Goal: Task Accomplishment & Management: Manage account settings

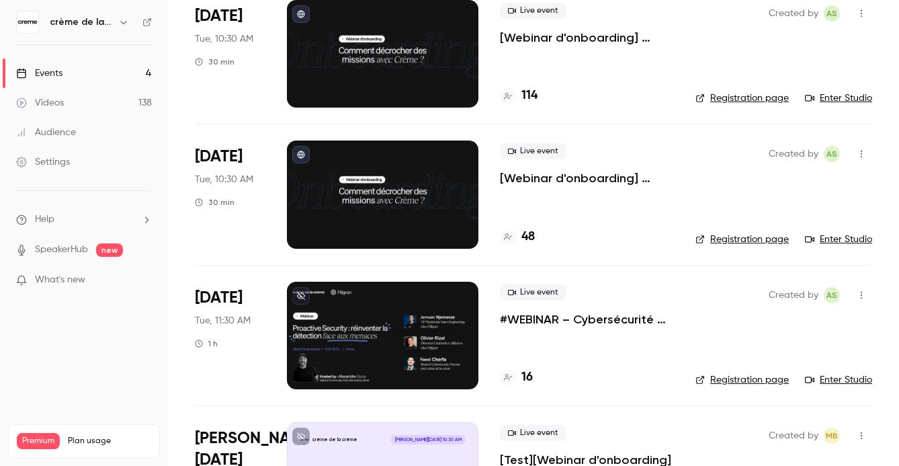
scroll to position [116, 0]
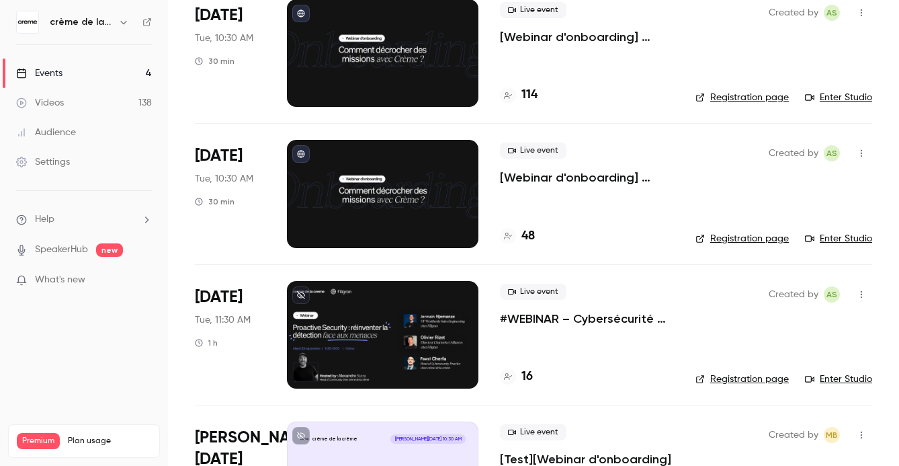
click at [528, 314] on p "#WEBINAR – Cybersécurité proactive : une nouvelle ère pour la détection des men…" at bounding box center [587, 318] width 174 height 16
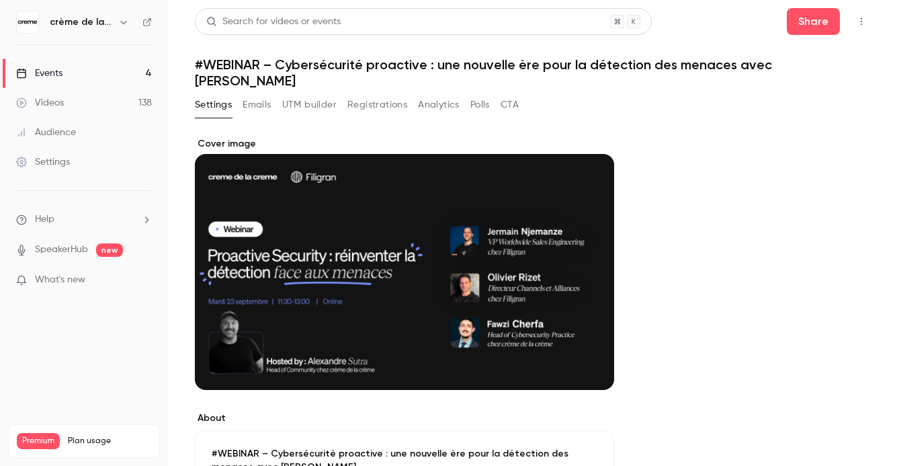
click at [369, 94] on button "Registrations" at bounding box center [377, 104] width 60 height 21
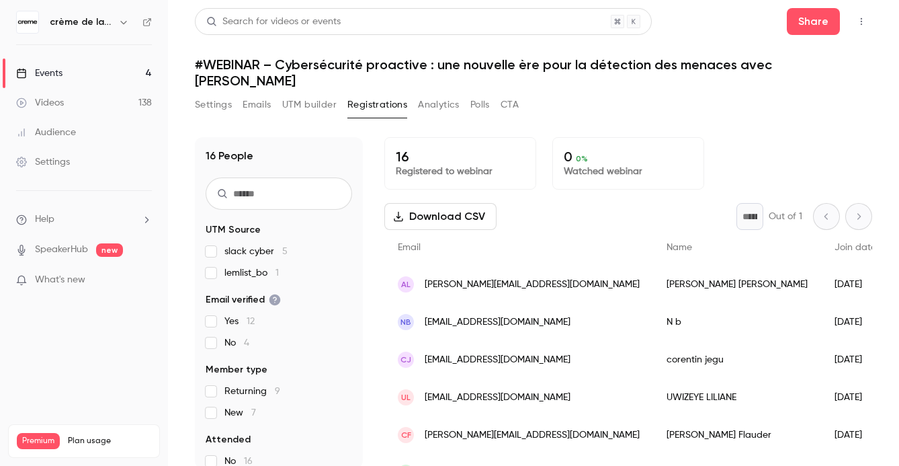
click at [309, 94] on button "UTM builder" at bounding box center [309, 104] width 54 height 21
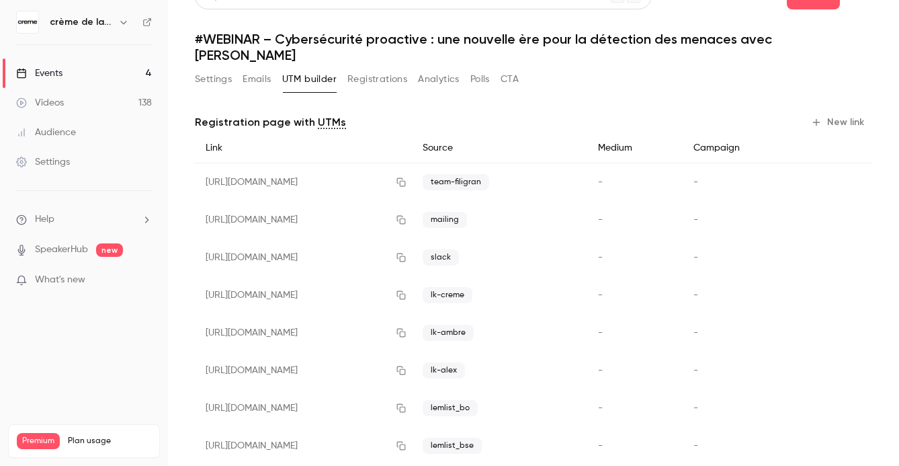
scroll to position [28, 0]
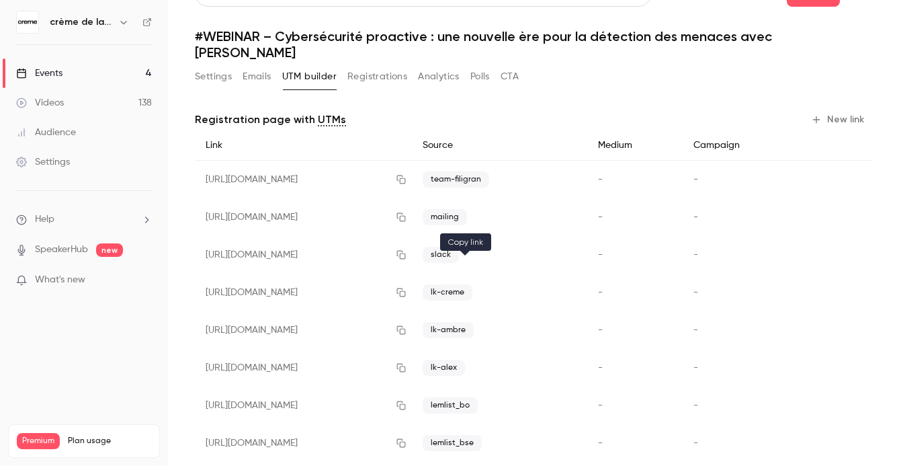
click at [405, 288] on icon "button" at bounding box center [400, 292] width 9 height 9
click at [211, 67] on button "Settings" at bounding box center [213, 76] width 37 height 21
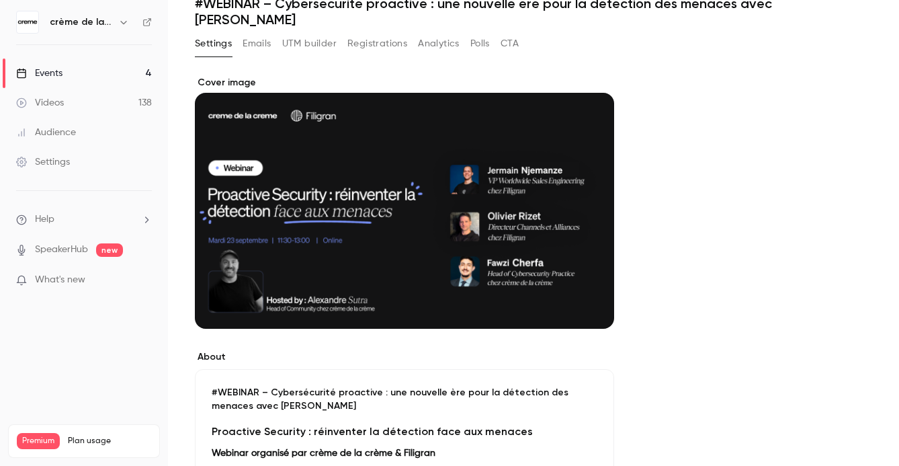
scroll to position [63, 0]
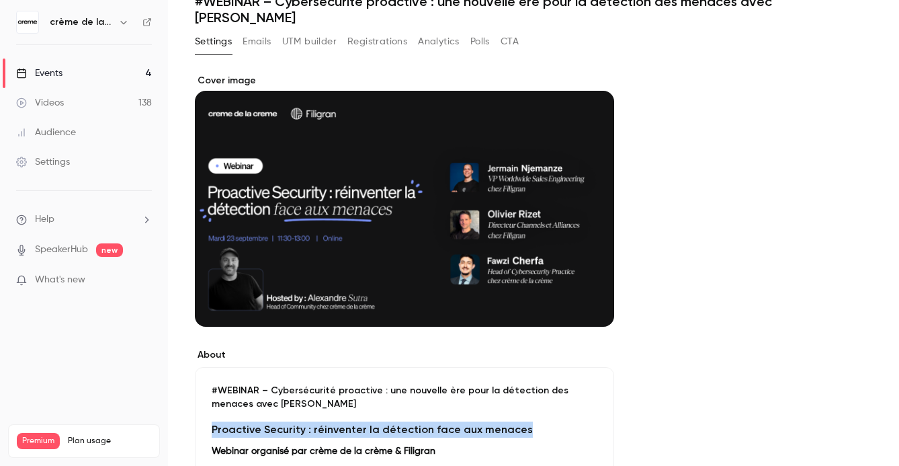
drag, startPoint x: 214, startPoint y: 411, endPoint x: 517, endPoint y: 418, distance: 303.1
click at [517, 421] on h3 "Proactive Security : réinventer la détection face aux menaces" at bounding box center [405, 429] width 386 height 16
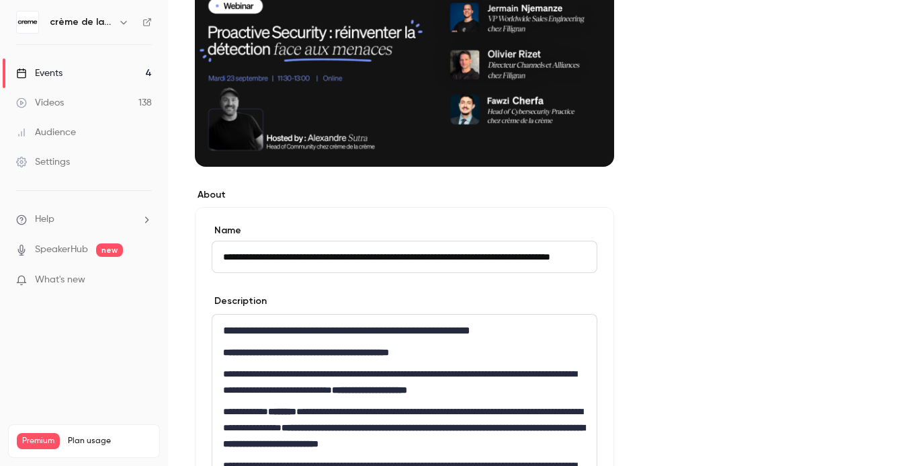
scroll to position [244, 0]
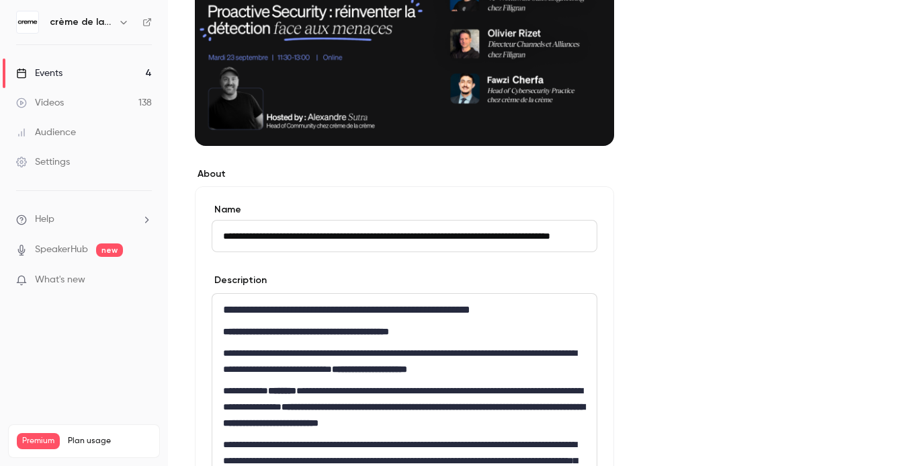
click at [285, 323] on p "**********" at bounding box center [404, 331] width 363 height 16
click at [225, 302] on h3 "**********" at bounding box center [404, 310] width 363 height 16
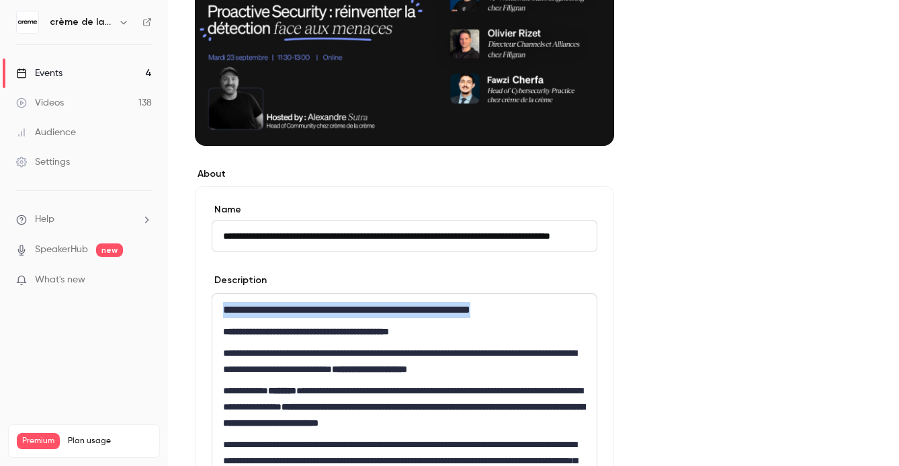
click at [225, 302] on h3 "**********" at bounding box center [404, 310] width 363 height 16
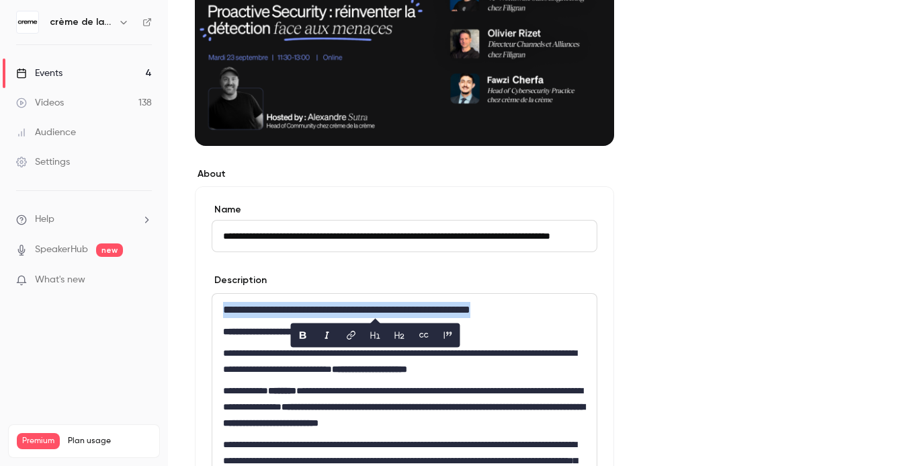
copy h3 "**********"
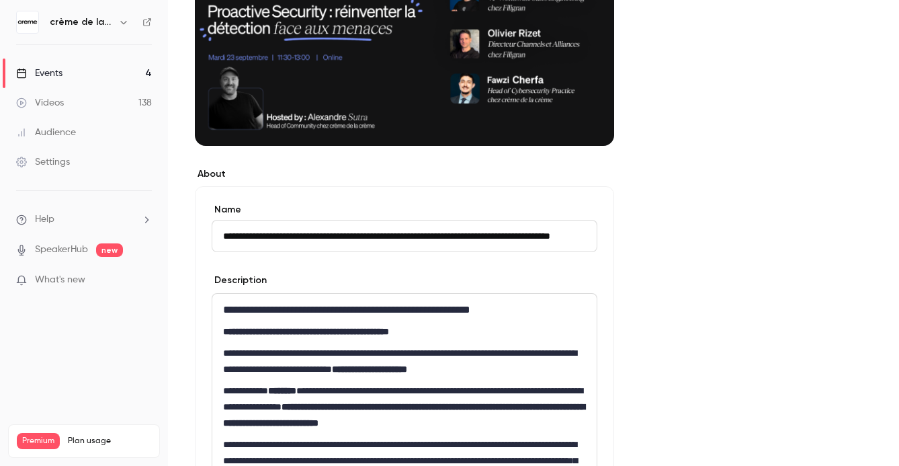
click at [292, 382] on p "**********" at bounding box center [404, 406] width 363 height 48
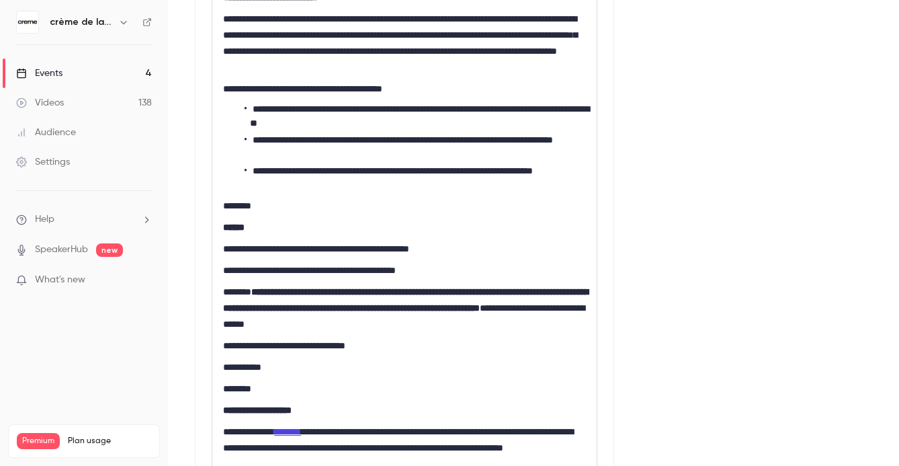
scroll to position [677, 0]
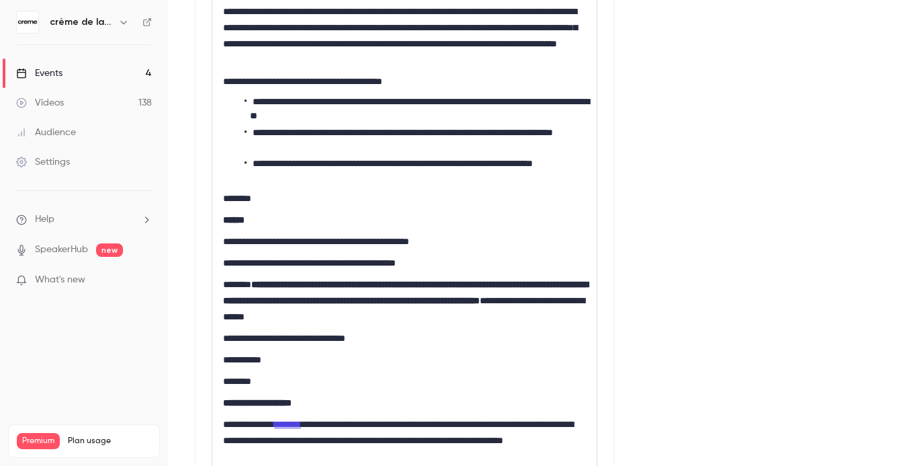
click at [292, 398] on strong "**********" at bounding box center [257, 402] width 69 height 9
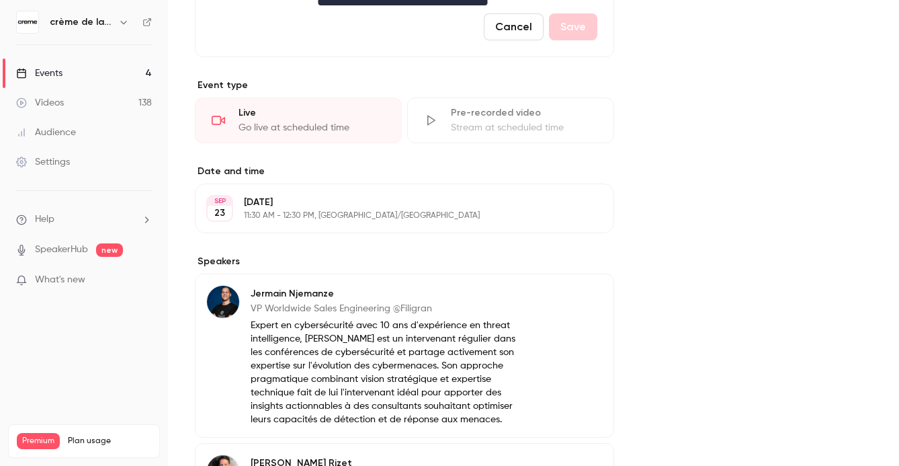
scroll to position [1287, 0]
drag, startPoint x: 249, startPoint y: 288, endPoint x: 434, endPoint y: 288, distance: 184.8
click at [434, 288] on div "[PERSON_NAME] VP Worldwide Sales Engineering @Filigran Expert en cybersécurité …" at bounding box center [366, 354] width 320 height 141
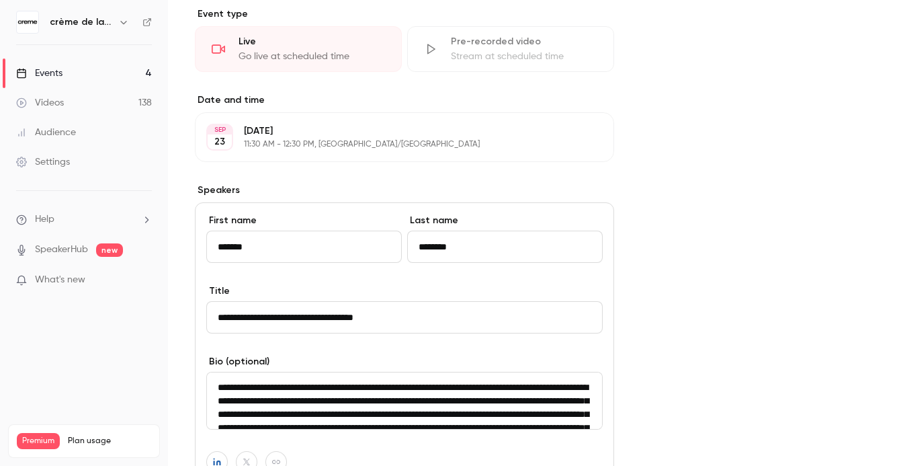
scroll to position [1364, 0]
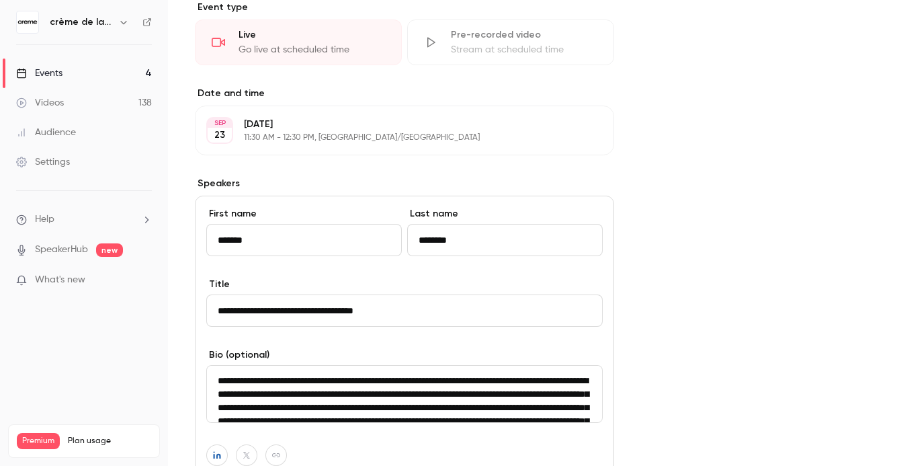
click at [365, 294] on input "**********" at bounding box center [404, 310] width 396 height 32
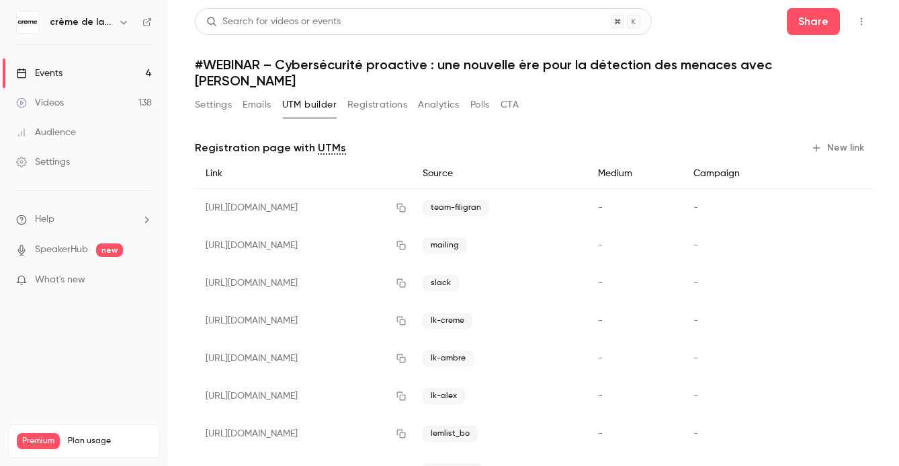
click at [224, 94] on button "Settings" at bounding box center [213, 104] width 37 height 21
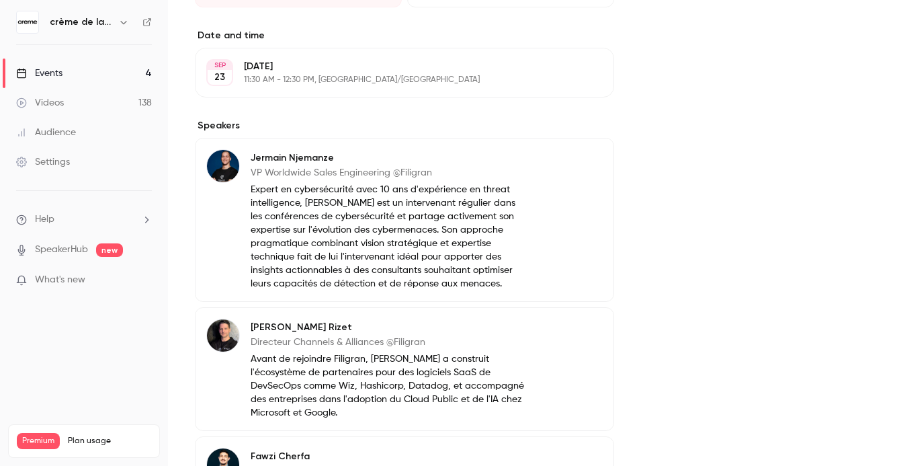
scroll to position [711, 0]
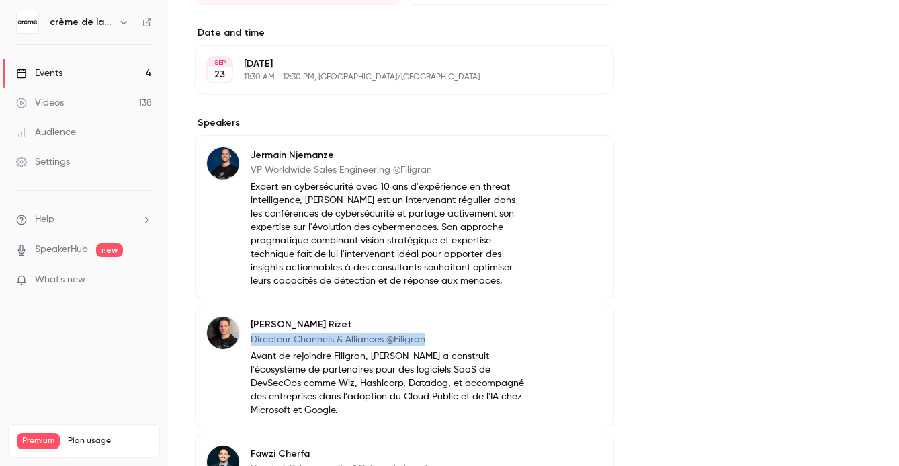
drag, startPoint x: 249, startPoint y: 323, endPoint x: 444, endPoint y: 319, distance: 195.5
click at [444, 319] on div "[PERSON_NAME] Directeur Channels & Alliances @Filigran Avant de rejoindre [PERS…" at bounding box center [366, 366] width 320 height 101
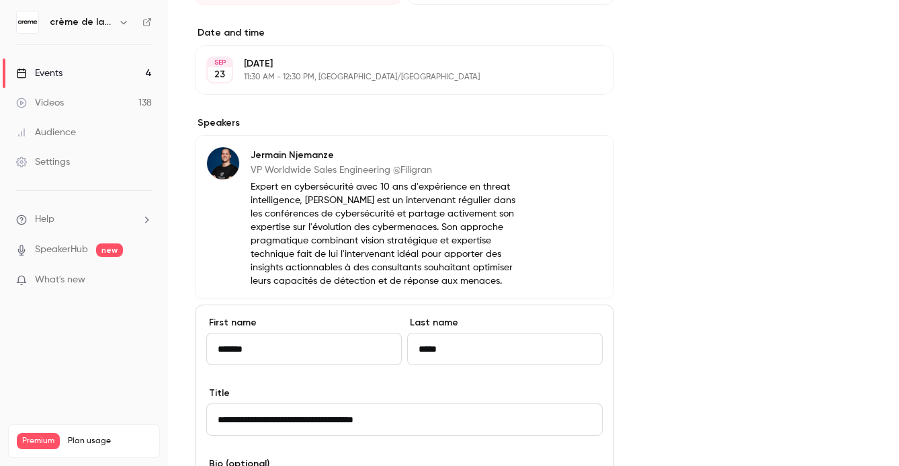
scroll to position [771, 0]
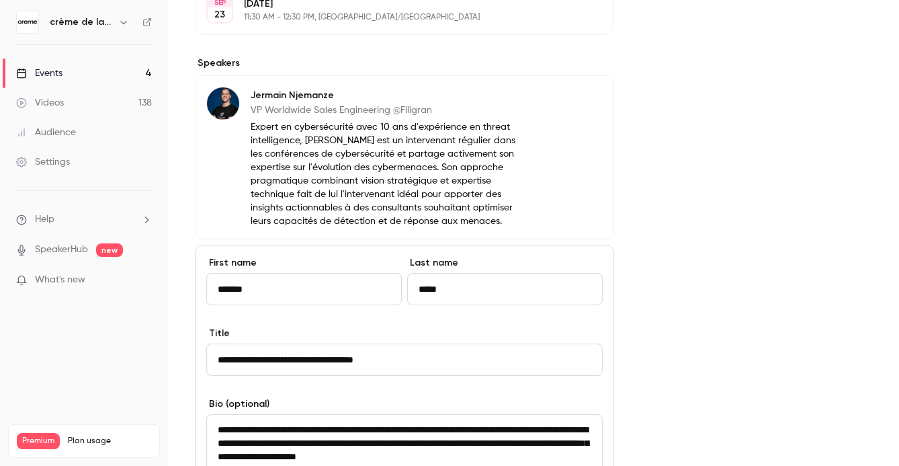
click at [292, 347] on input "**********" at bounding box center [404, 359] width 396 height 32
click at [49, 63] on link "Events 4" at bounding box center [84, 73] width 168 height 30
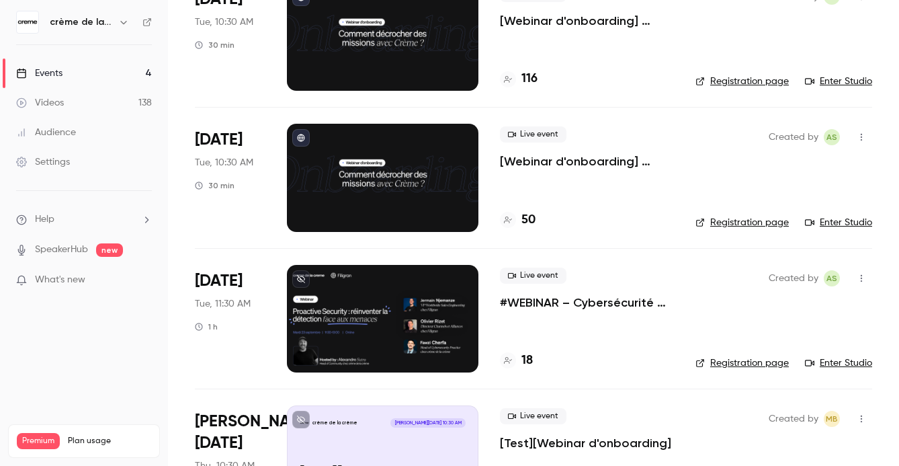
scroll to position [140, 0]
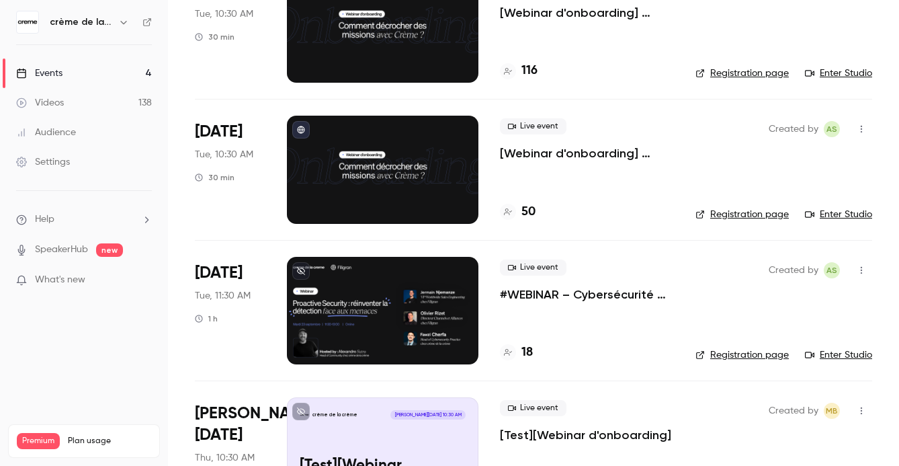
click at [528, 291] on p "#WEBINAR – Cybersécurité proactive : une nouvelle ère pour la détection des men…" at bounding box center [587, 294] width 174 height 16
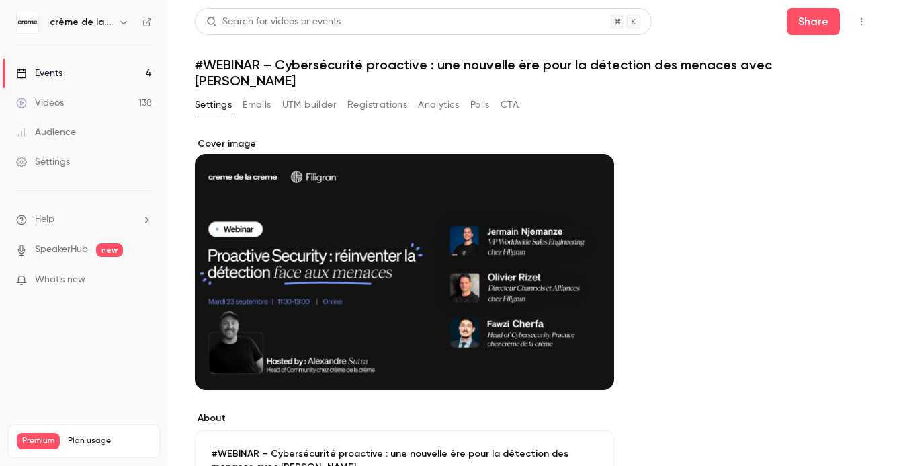
click at [322, 94] on button "UTM builder" at bounding box center [309, 104] width 54 height 21
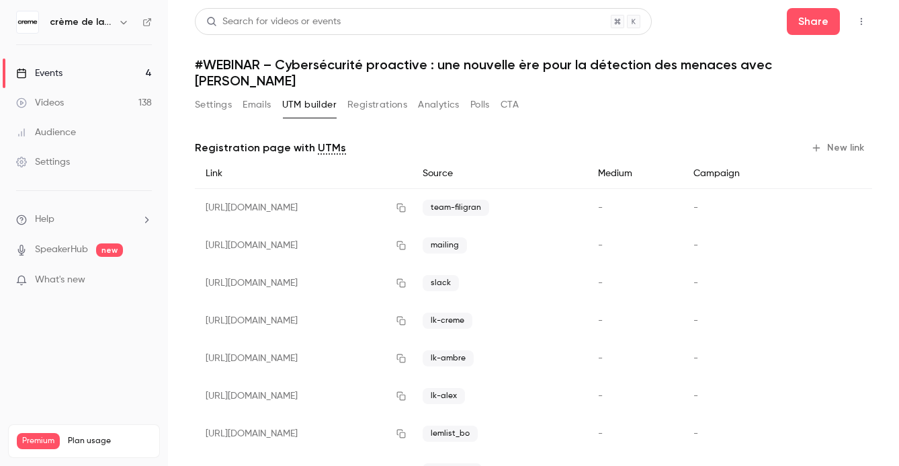
scroll to position [42, 0]
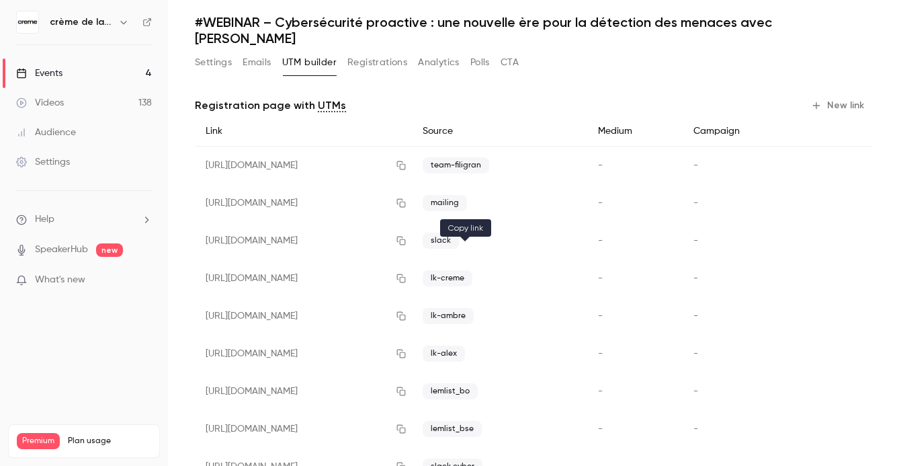
click at [406, 273] on icon "button" at bounding box center [401, 277] width 11 height 9
click at [212, 52] on button "Settings" at bounding box center [213, 62] width 37 height 21
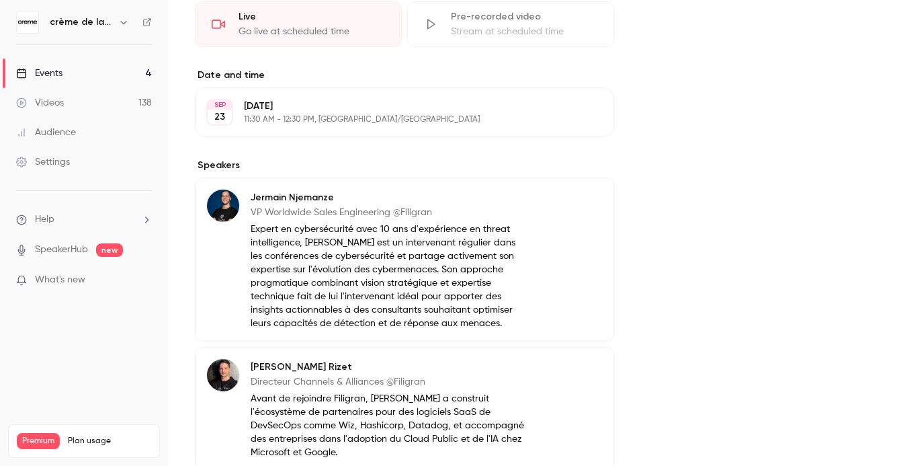
scroll to position [681, 0]
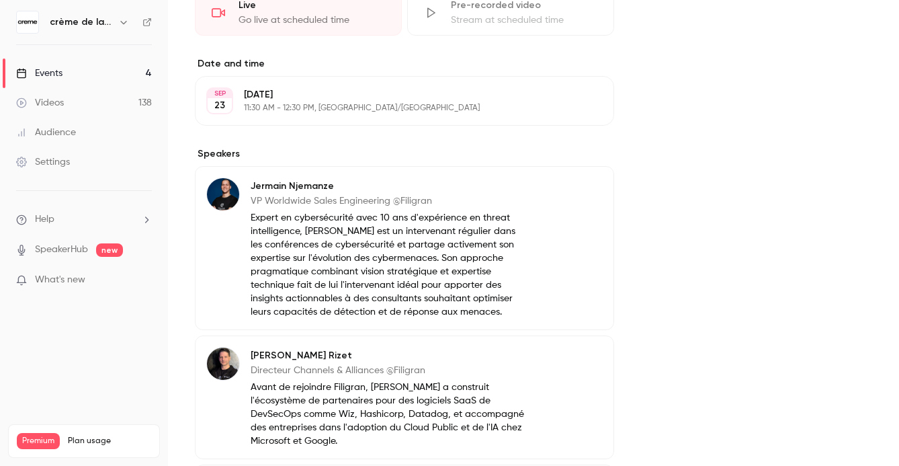
click at [262, 299] on p "Expert en cybersécurité avec 10 ans d'expérience en threat intelligence, [PERSO…" at bounding box center [389, 264] width 276 height 107
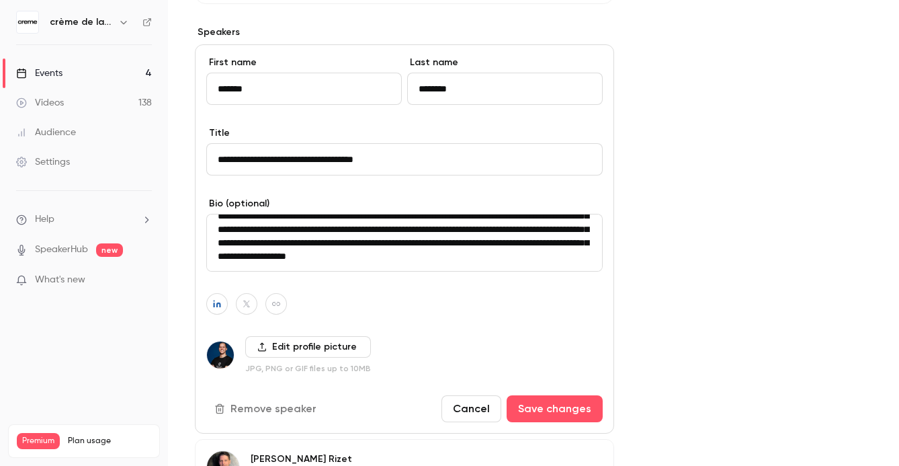
scroll to position [801, 0]
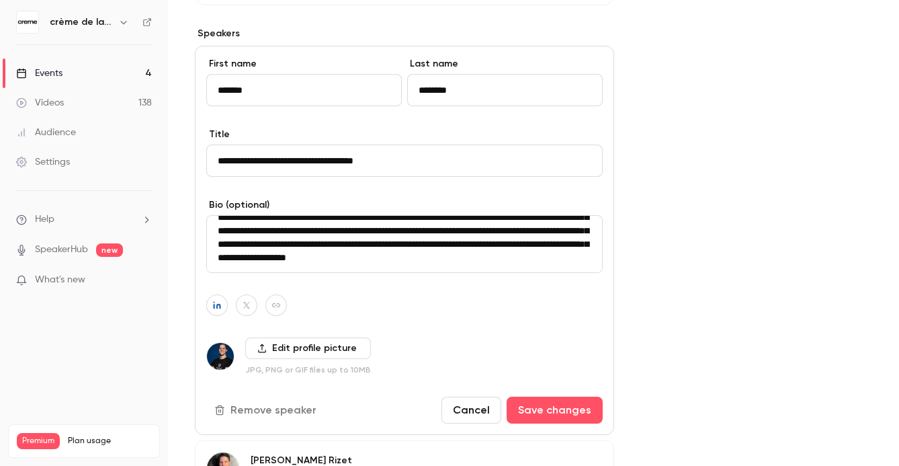
click at [304, 144] on input "**********" at bounding box center [404, 160] width 396 height 32
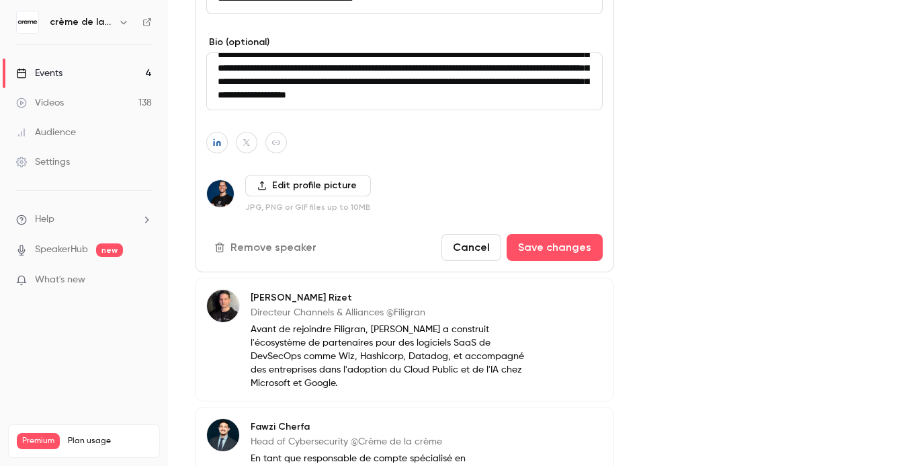
click at [358, 306] on p "Directeur Channels & Alliances @Filigran" at bounding box center [389, 312] width 276 height 13
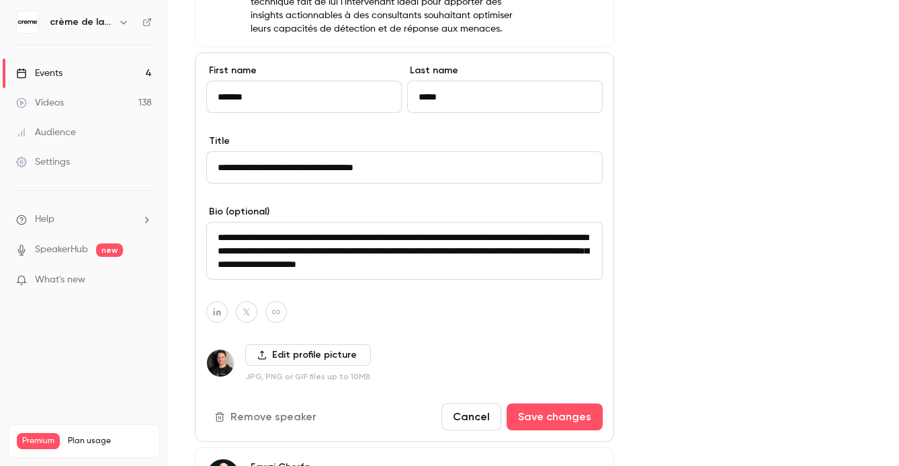
scroll to position [1017, 0]
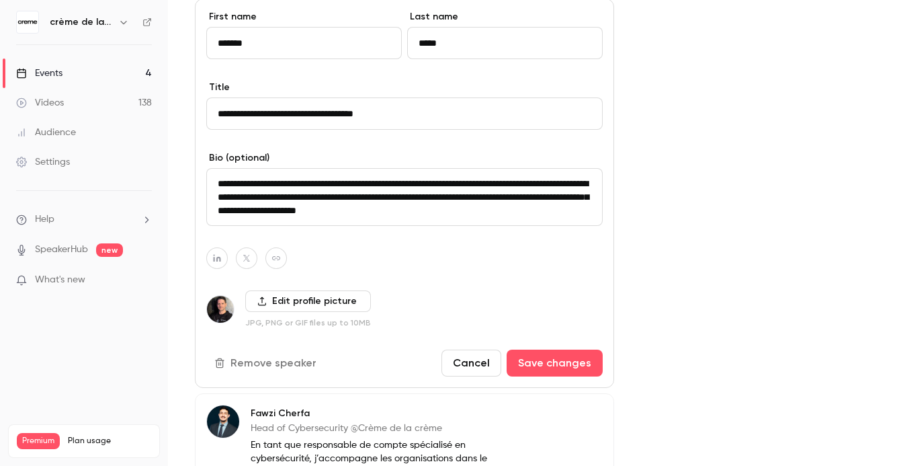
click at [380, 103] on input "**********" at bounding box center [404, 113] width 396 height 32
click at [95, 73] on link "Events 4" at bounding box center [84, 73] width 168 height 30
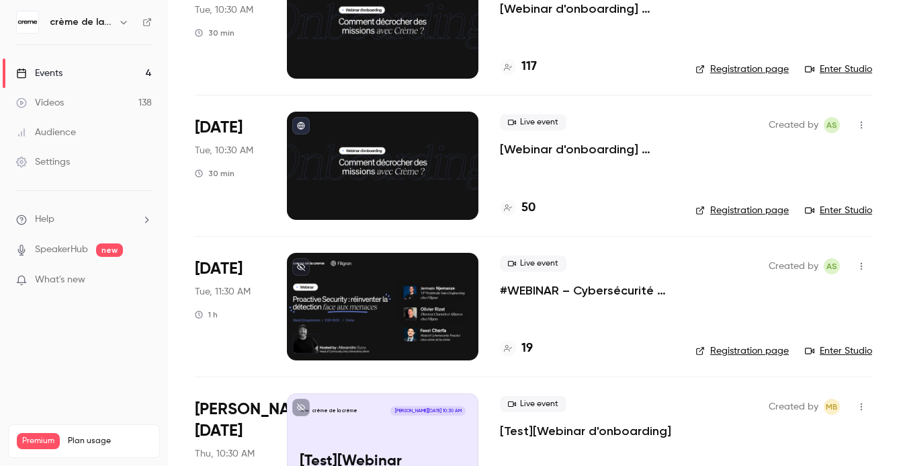
scroll to position [150, 0]
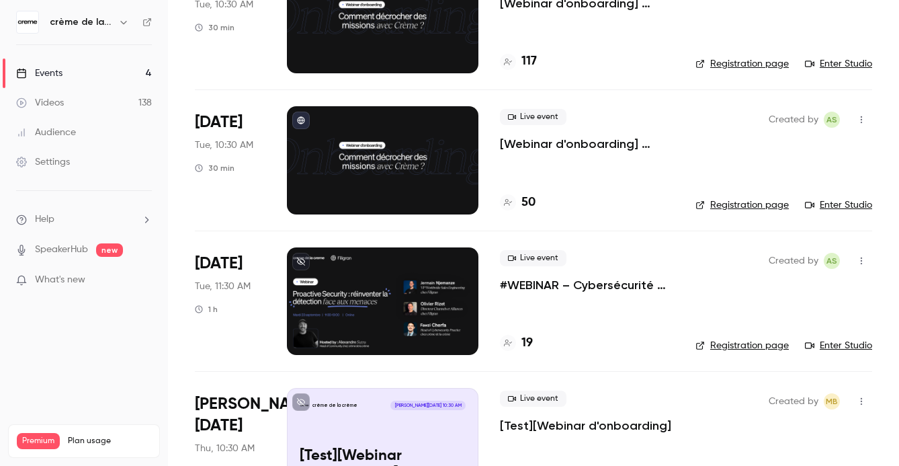
click at [531, 331] on div "Live event #WEBINAR – Cybersécurité proactive : une nouvelle ère pour la détect…" at bounding box center [587, 300] width 174 height 107
click at [533, 294] on div "Live event #WEBINAR – Cybersécurité proactive : une nouvelle ère pour la détect…" at bounding box center [587, 300] width 174 height 107
click at [533, 284] on p "#WEBINAR – Cybersécurité proactive : une nouvelle ère pour la détection des men…" at bounding box center [587, 285] width 174 height 16
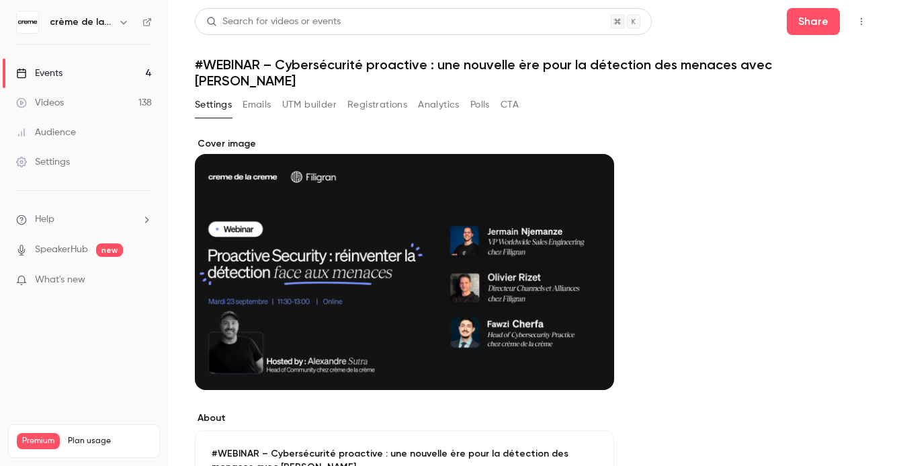
click at [361, 94] on button "Registrations" at bounding box center [377, 104] width 60 height 21
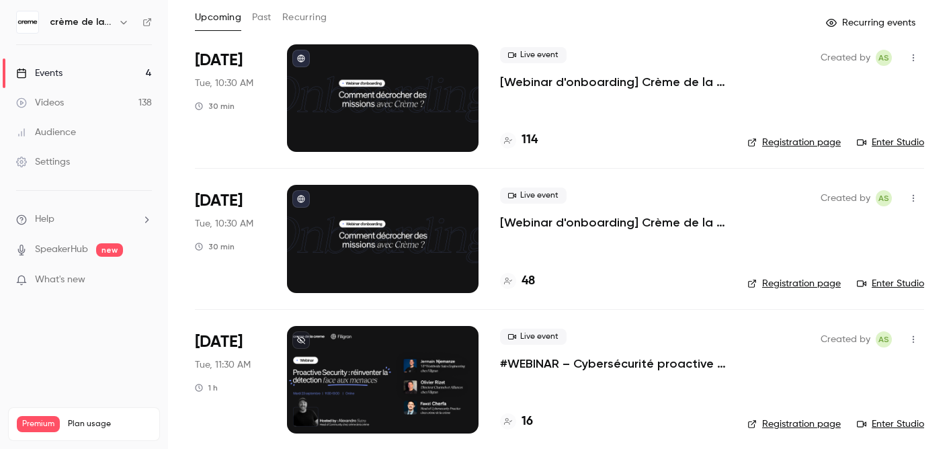
scroll to position [169, 0]
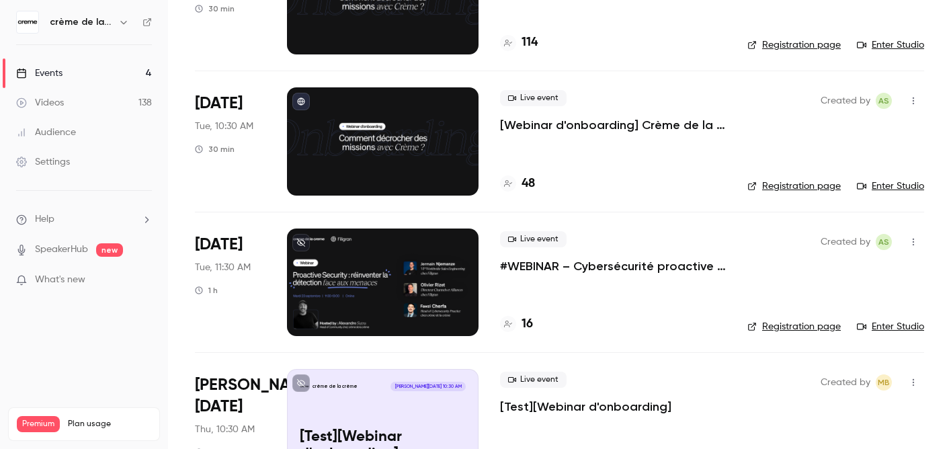
click at [561, 271] on p "#WEBINAR – Cybersécurité proactive : une nouvelle ère pour la détection des men…" at bounding box center [613, 266] width 226 height 16
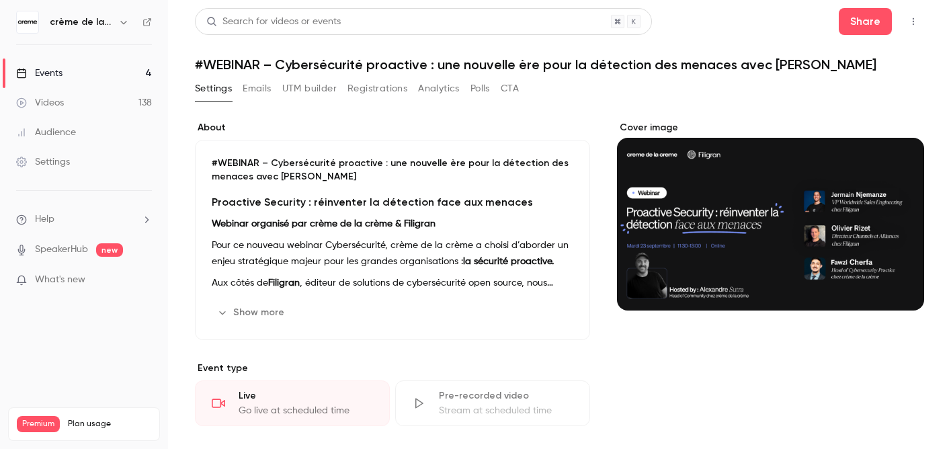
click at [312, 83] on button "UTM builder" at bounding box center [309, 88] width 54 height 21
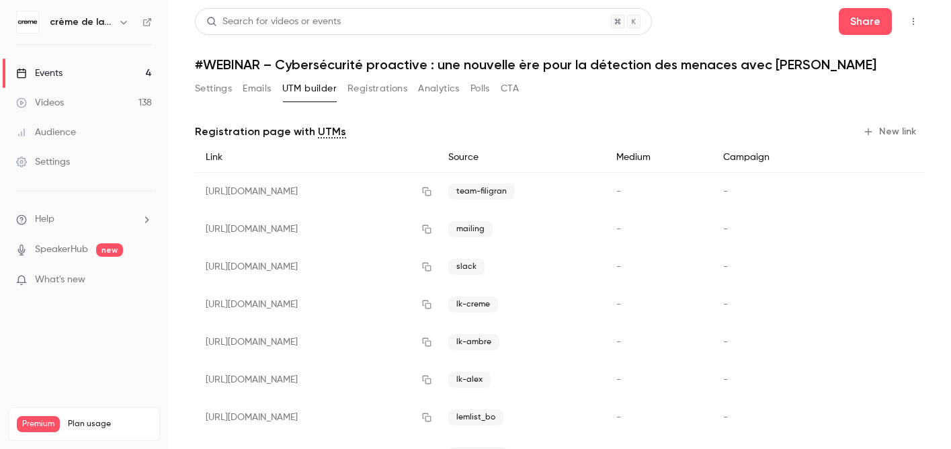
click at [887, 138] on button "New link" at bounding box center [890, 131] width 67 height 21
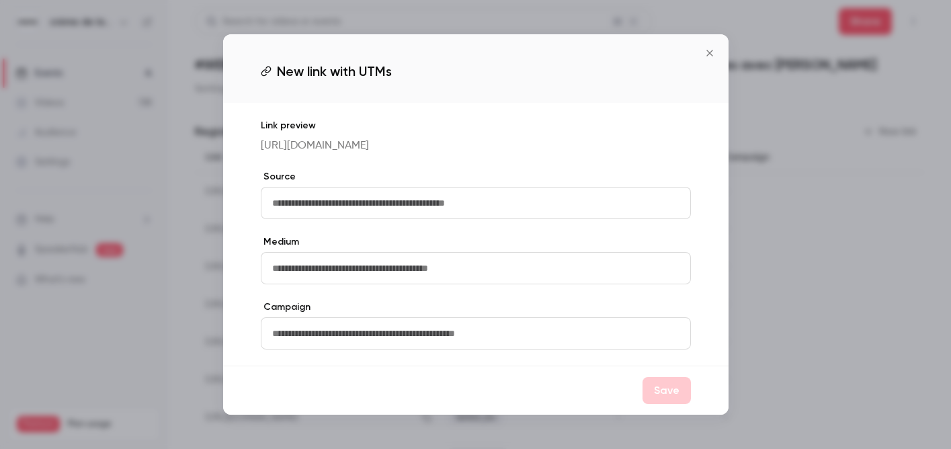
click at [443, 219] on input "text" at bounding box center [476, 203] width 430 height 32
click at [294, 209] on input "**********" at bounding box center [476, 203] width 430 height 32
type input "**********"
click at [662, 394] on button "Save" at bounding box center [666, 390] width 48 height 27
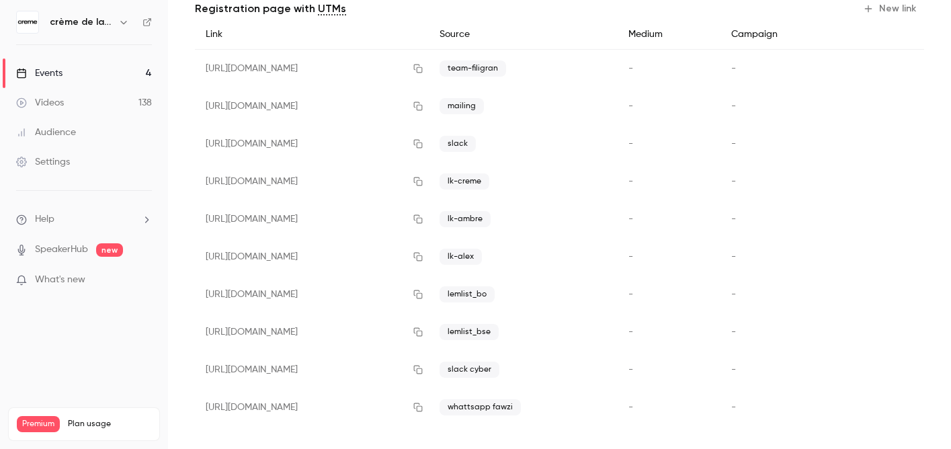
scroll to position [130, 0]
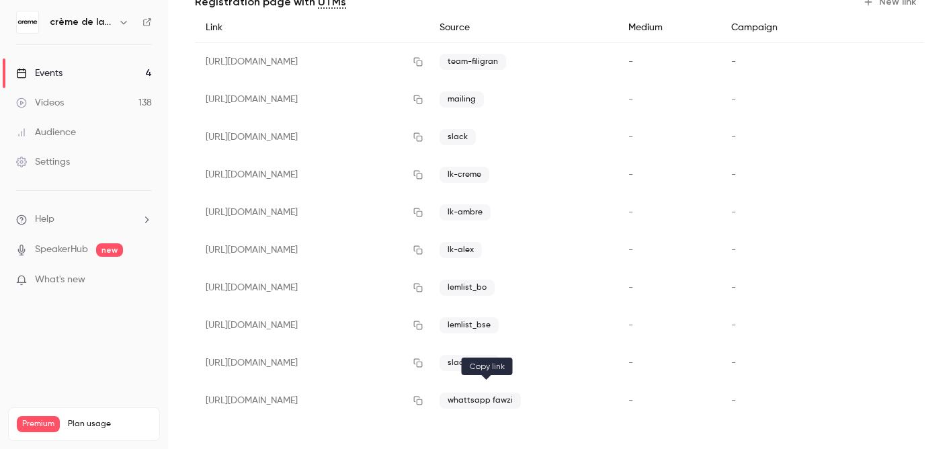
click at [422, 404] on icon "button" at bounding box center [417, 400] width 9 height 9
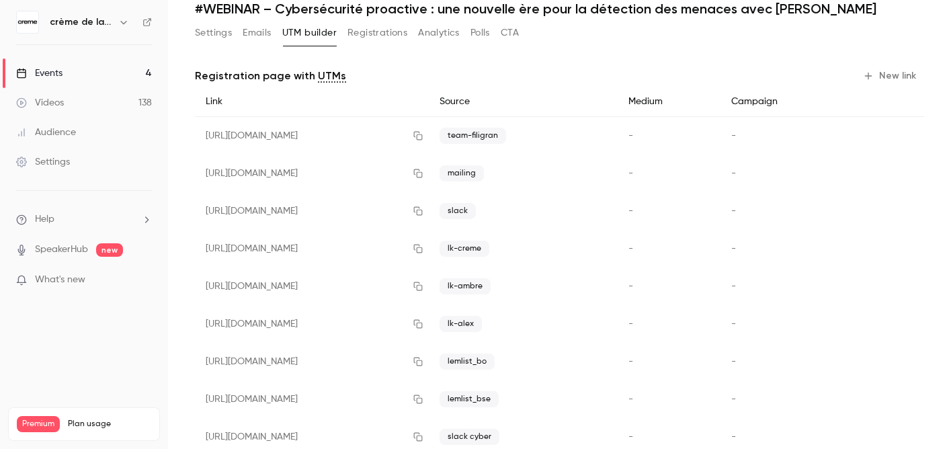
scroll to position [0, 0]
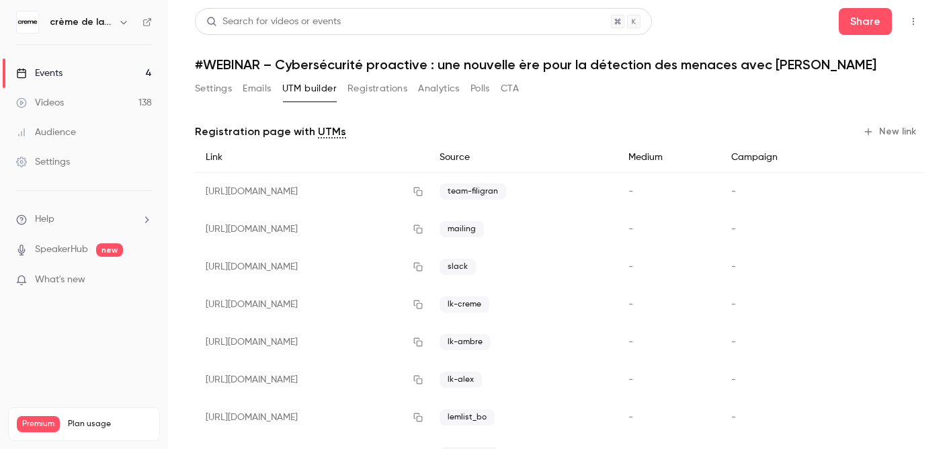
click at [128, 71] on link "Events 4" at bounding box center [84, 73] width 168 height 30
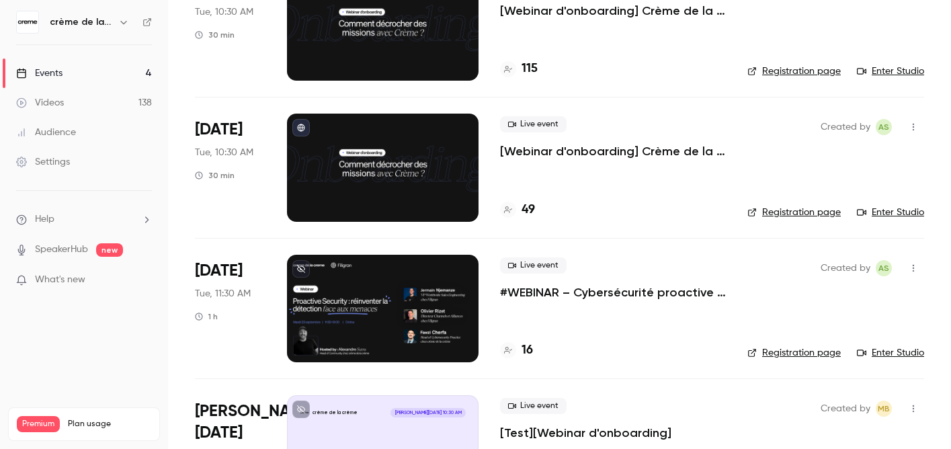
scroll to position [143, 0]
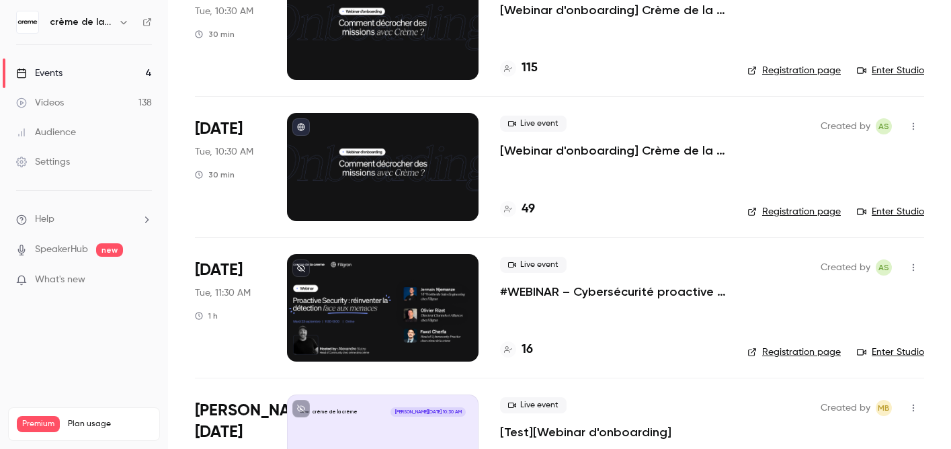
click at [529, 300] on div "Live event #WEBINAR – Cybersécurité proactive : une nouvelle ère pour la détect…" at bounding box center [613, 307] width 226 height 107
click at [529, 294] on p "#WEBINAR – Cybersécurité proactive : une nouvelle ère pour la détection des men…" at bounding box center [613, 292] width 226 height 16
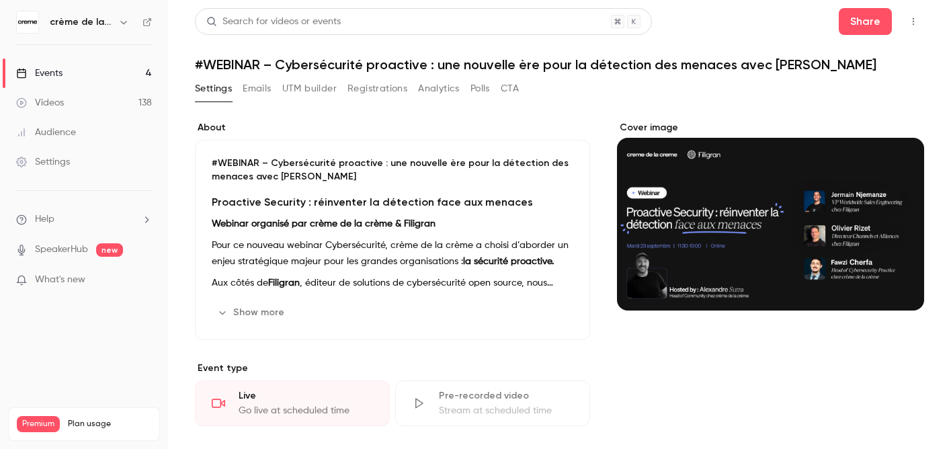
click at [112, 76] on link "Events 4" at bounding box center [84, 73] width 168 height 30
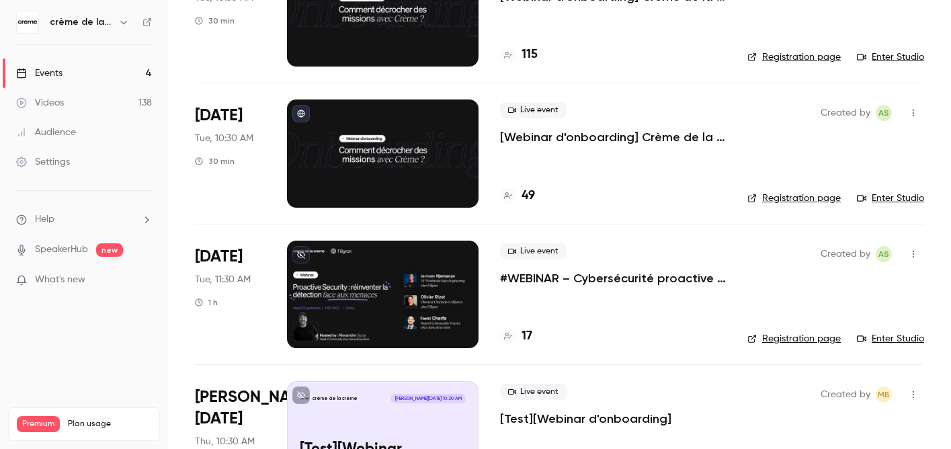
scroll to position [159, 0]
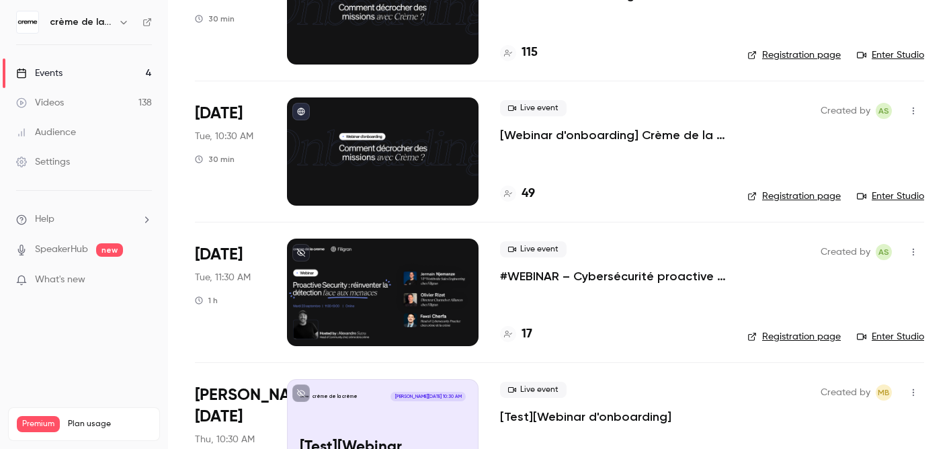
click at [555, 293] on div "Live event #WEBINAR – Cybersécurité proactive : une nouvelle ère pour la détect…" at bounding box center [613, 291] width 226 height 107
click at [552, 277] on p "#WEBINAR – Cybersécurité proactive : une nouvelle ère pour la détection des men…" at bounding box center [613, 276] width 226 height 16
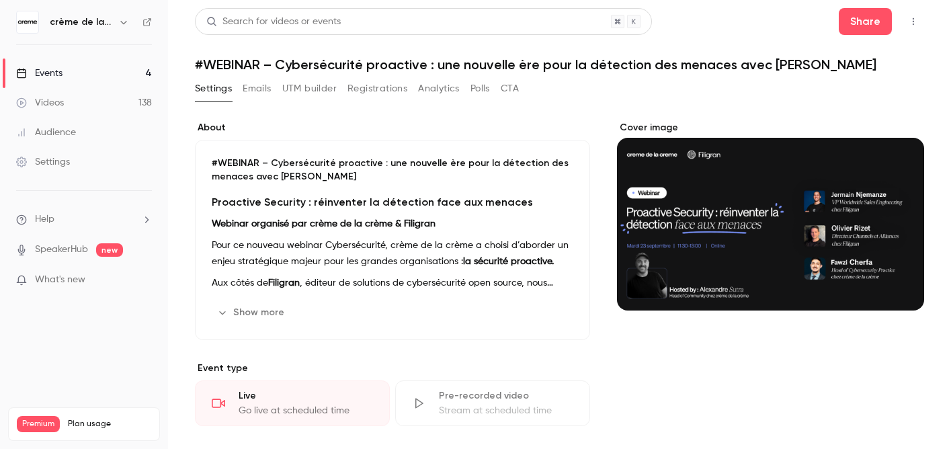
click at [433, 89] on button "Analytics" at bounding box center [439, 88] width 42 height 21
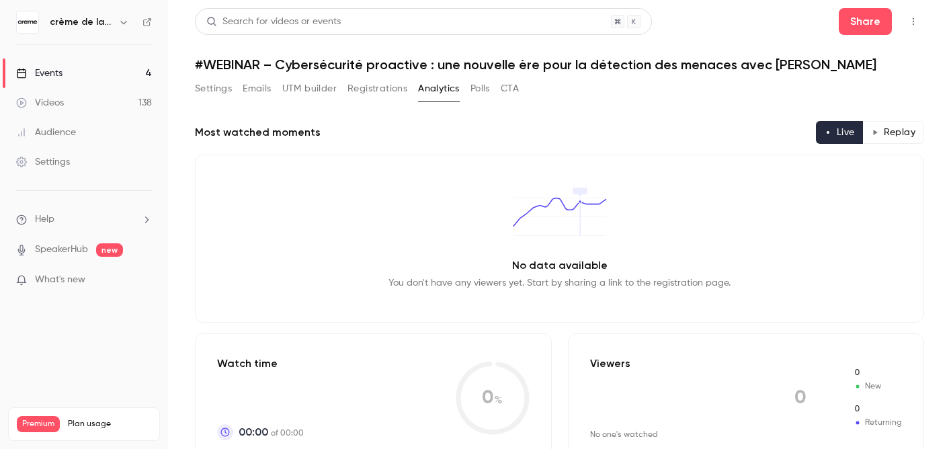
click at [392, 88] on button "Registrations" at bounding box center [377, 88] width 60 height 21
